Goal: Understand process/instructions: Learn how to perform a task or action

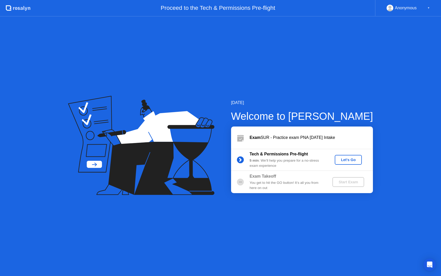
click at [349, 159] on div "Let's Go" at bounding box center [348, 160] width 23 height 4
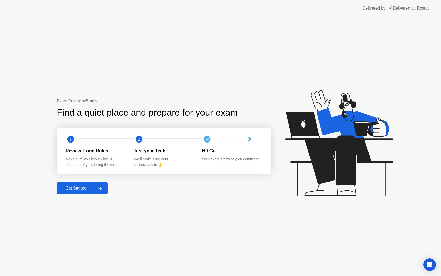
click at [76, 188] on div "Get Started" at bounding box center [75, 188] width 35 height 5
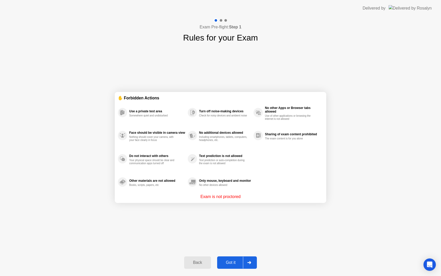
click at [234, 262] on div "Got it" at bounding box center [231, 262] width 24 height 5
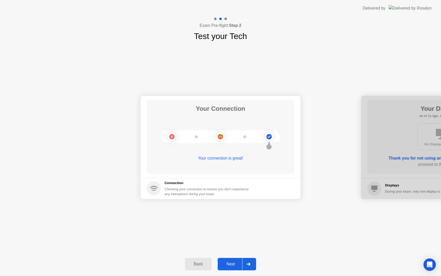
click at [231, 263] on div "Next" at bounding box center [230, 264] width 23 height 5
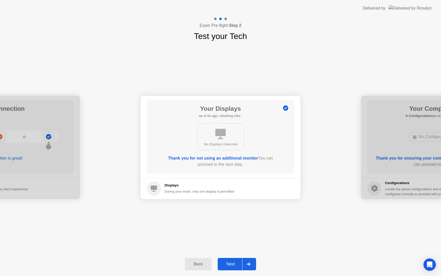
click at [231, 263] on div "Next" at bounding box center [230, 264] width 23 height 5
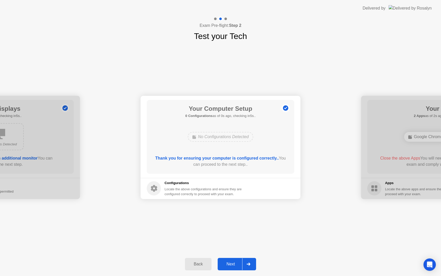
click at [231, 263] on div "Next" at bounding box center [230, 264] width 23 height 5
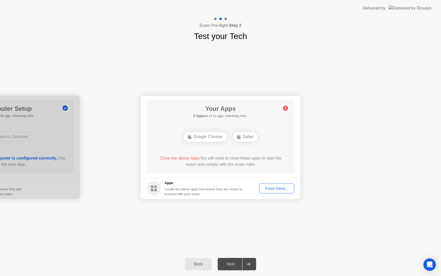
click at [231, 263] on div "Next" at bounding box center [230, 264] width 23 height 5
click at [281, 189] on div "Force Close..." at bounding box center [276, 188] width 31 height 4
click at [282, 189] on div "Force Close..." at bounding box center [276, 188] width 31 height 4
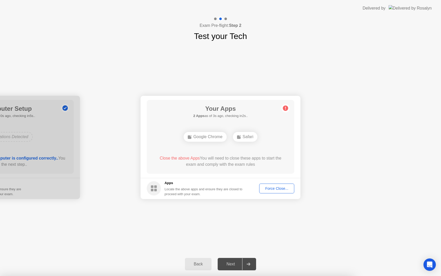
click at [290, 186] on div "Force Close..." at bounding box center [276, 188] width 31 height 4
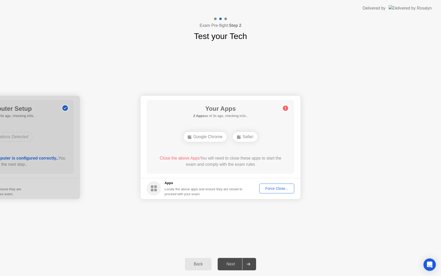
click at [277, 189] on div "Force Close..." at bounding box center [276, 188] width 31 height 4
click at [275, 185] on button "Force Close..." at bounding box center [276, 189] width 35 height 10
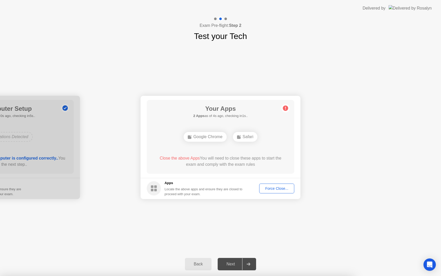
click at [192, 264] on div "Back" at bounding box center [198, 264] width 23 height 5
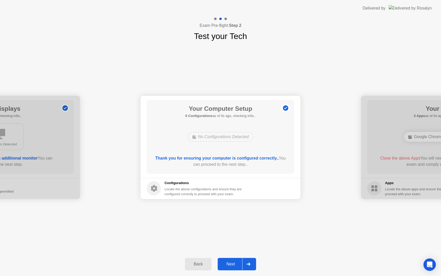
click at [238, 262] on div "Next" at bounding box center [230, 264] width 23 height 5
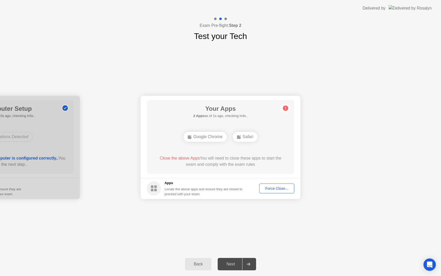
click at [254, 124] on div "Your Apps 2 Apps as of 1s ago, checking in4s.. Google Chrome Safari Close the a…" at bounding box center [221, 137] width 148 height 74
click at [288, 109] on circle at bounding box center [285, 107] width 5 height 5
